Goal: Transaction & Acquisition: Download file/media

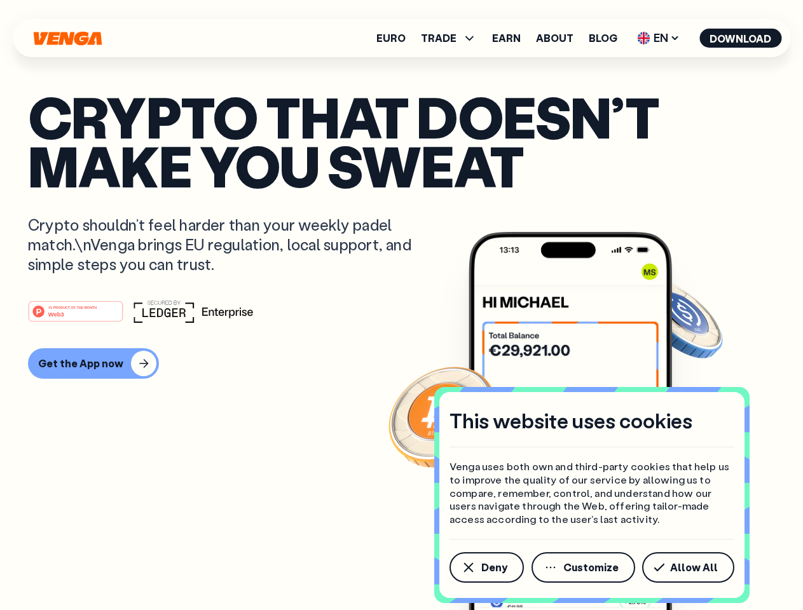
click at [401, 305] on div "#1 PRODUCT OF THE MONTH Web3" at bounding box center [401, 311] width 747 height 23
click at [486, 568] on span "Deny" at bounding box center [494, 568] width 26 height 10
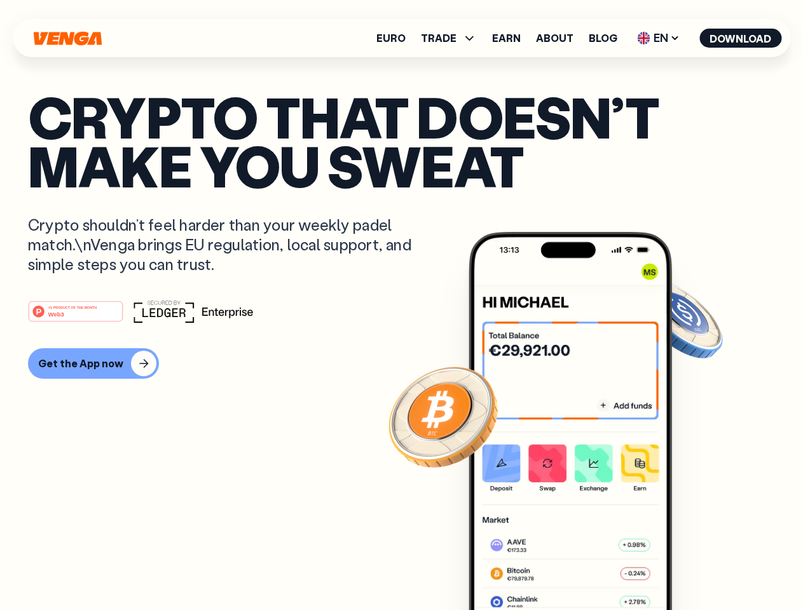
click at [584, 568] on img at bounding box center [570, 445] width 203 height 426
click at [690, 568] on article "Crypto that doesn’t make you sweat Crypto shouldn’t feel harder than your weekl…" at bounding box center [401, 330] width 747 height 477
click at [453, 38] on span "TRADE" at bounding box center [439, 38] width 36 height 10
click at [659, 38] on span "EN" at bounding box center [658, 38] width 51 height 20
click at [741, 38] on button "Download" at bounding box center [740, 38] width 82 height 19
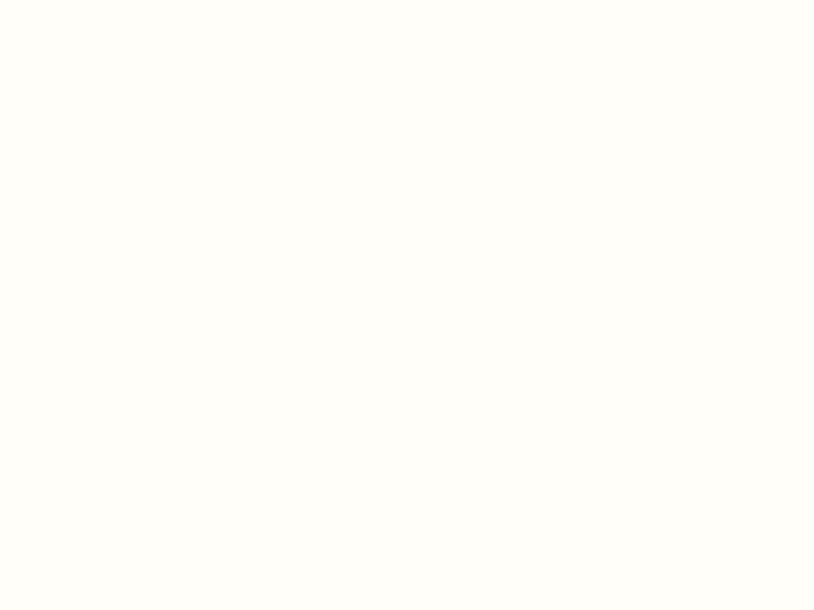
click at [401, 0] on html "This website uses cookies Venga uses both own and third-party cookies that help…" at bounding box center [407, 0] width 814 height 0
click at [92, 0] on html "This website uses cookies Venga uses both own and third-party cookies that help…" at bounding box center [407, 0] width 814 height 0
click at [78, 0] on html "This website uses cookies Venga uses both own and third-party cookies that help…" at bounding box center [407, 0] width 814 height 0
